Goal: Download file/media

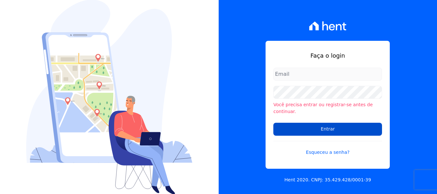
type input "[PERSON_NAME][EMAIL_ADDRESS][DOMAIN_NAME]"
click at [330, 124] on input "Entrar" at bounding box center [327, 129] width 109 height 13
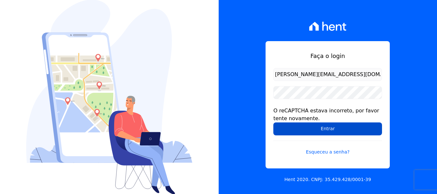
click at [313, 127] on input "Entrar" at bounding box center [327, 128] width 109 height 13
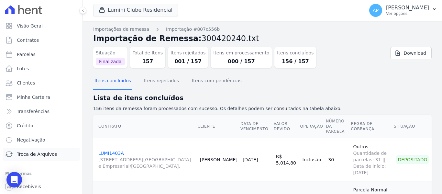
click at [39, 151] on span "Troca de Arquivos" at bounding box center [37, 154] width 40 height 6
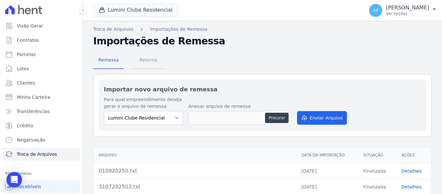
click at [155, 66] on span "Retorno" at bounding box center [149, 59] width 26 height 13
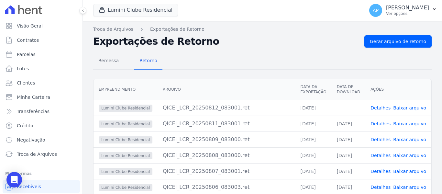
click at [409, 109] on link "Baixar arquivo" at bounding box center [409, 107] width 33 height 5
drag, startPoint x: 156, startPoint y: 11, endPoint x: 147, endPoint y: 23, distance: 15.5
click at [156, 11] on button "Lumini Clube Residencial" at bounding box center [135, 10] width 85 height 12
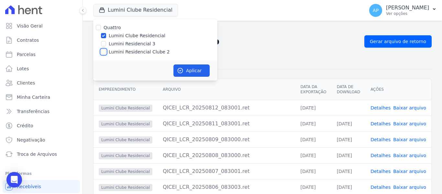
click at [104, 52] on input "Lumini Residencial Clube 2" at bounding box center [103, 51] width 5 height 5
checkbox input "true"
click at [103, 35] on input "Lumini Clube Residencial" at bounding box center [103, 35] width 5 height 5
checkbox input "false"
click at [187, 73] on button "Aplicar" at bounding box center [191, 70] width 36 height 12
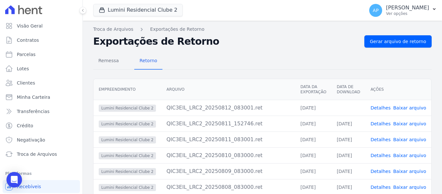
click at [408, 107] on link "Baixar arquivo" at bounding box center [409, 107] width 33 height 5
